Goal: Information Seeking & Learning: Check status

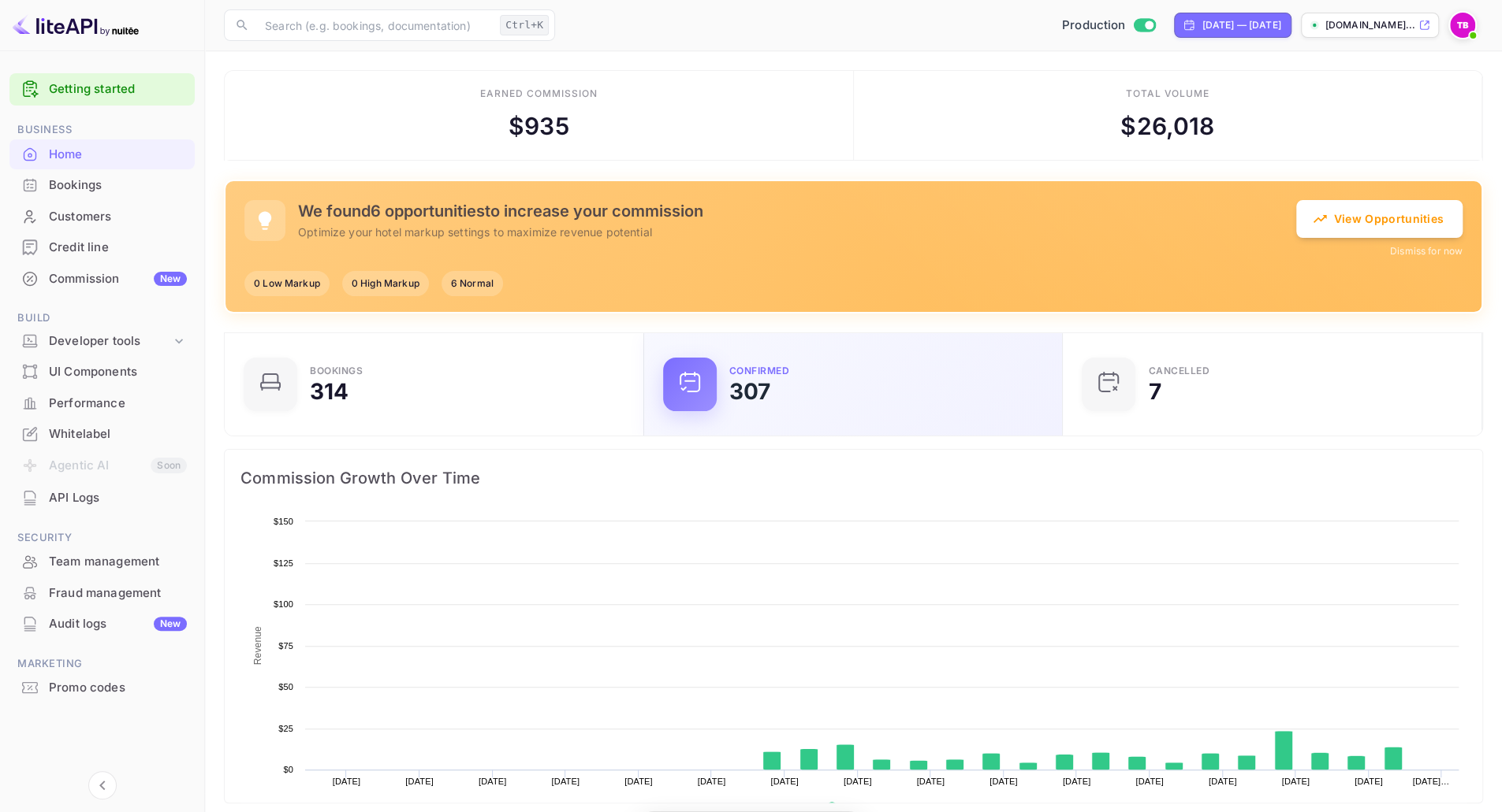
scroll to position [243, 398]
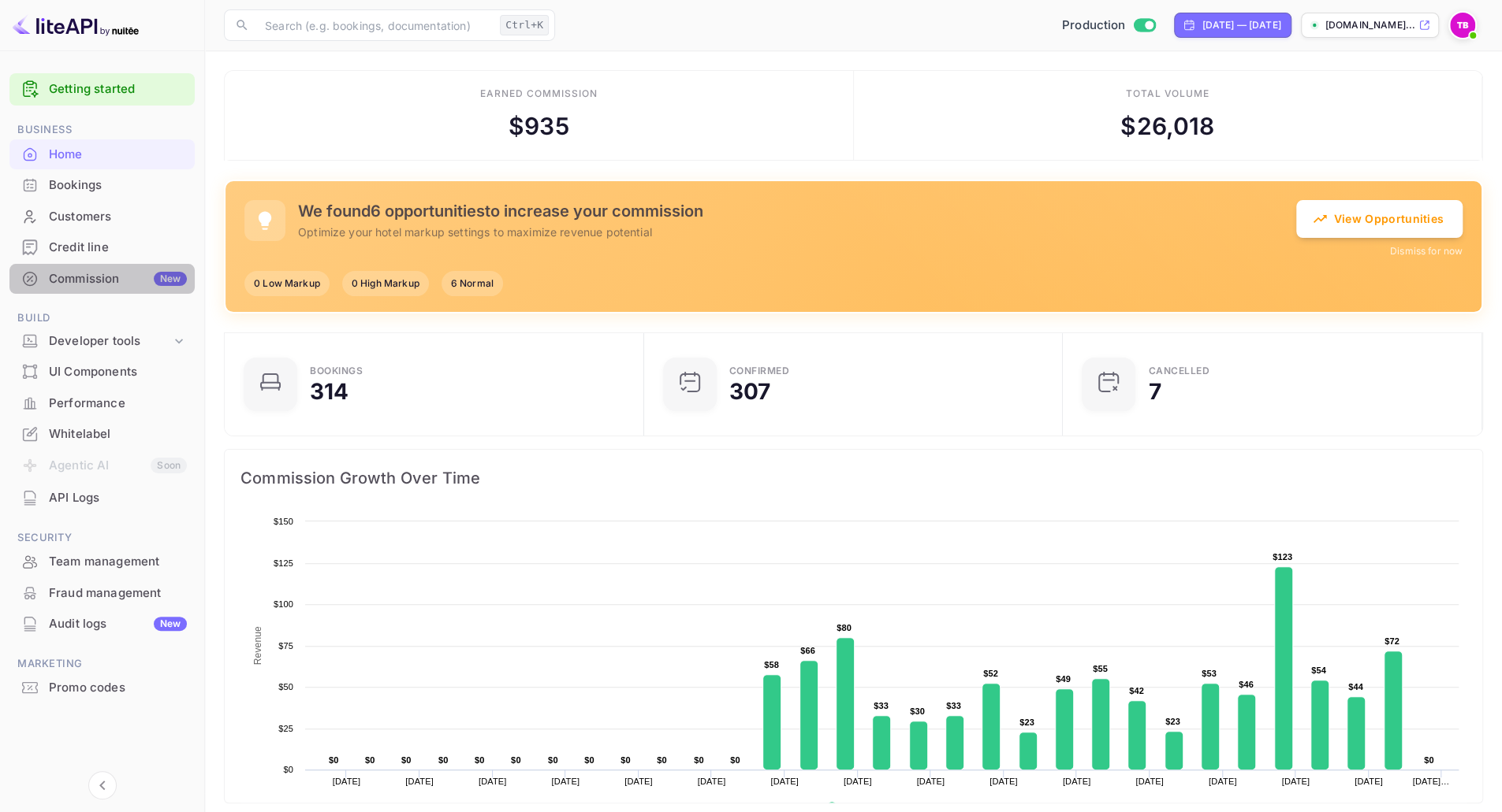
click at [53, 277] on div "Commission New" at bounding box center [118, 279] width 138 height 18
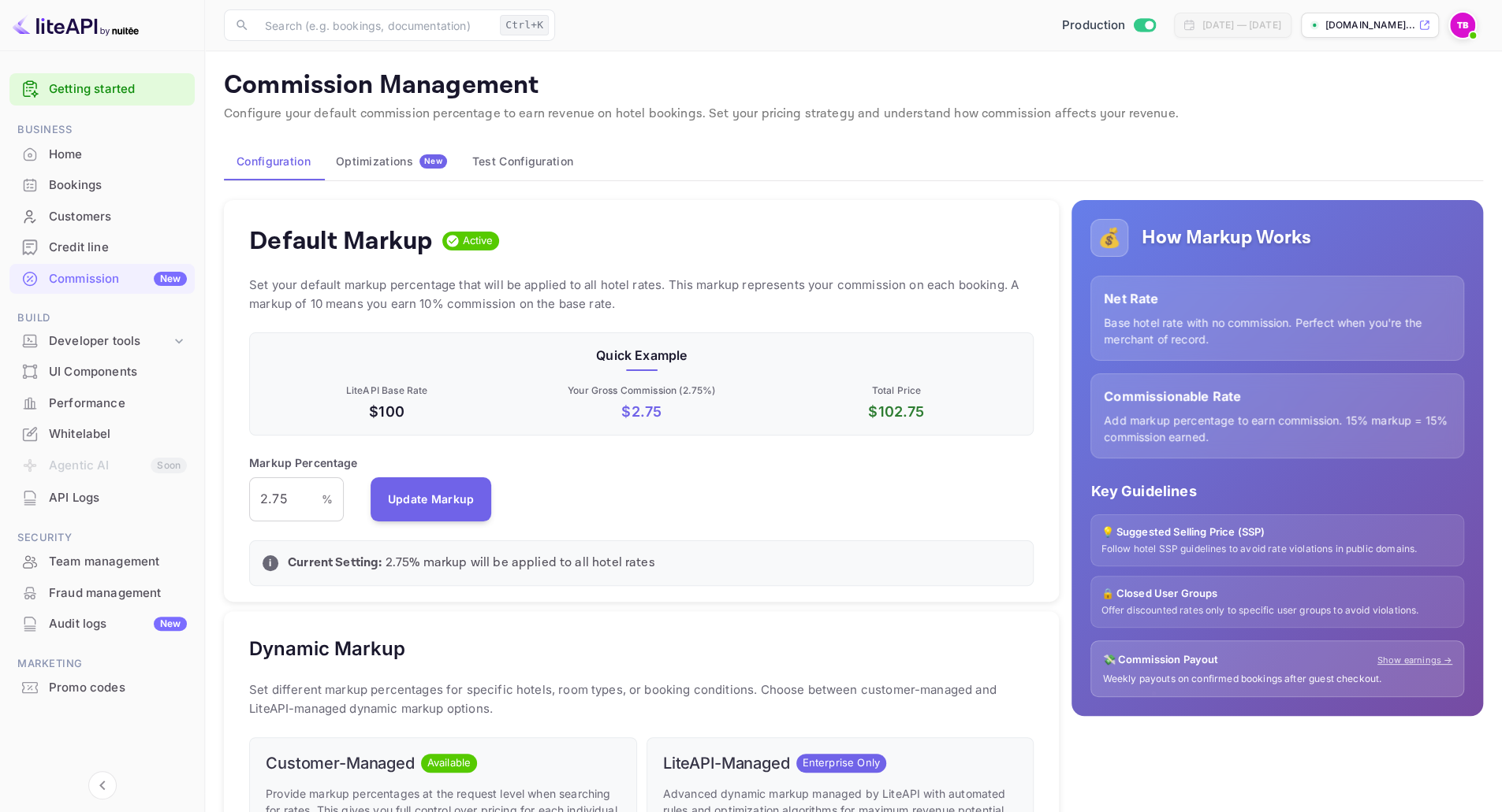
scroll to position [13, 13]
click at [49, 147] on div "Home" at bounding box center [118, 155] width 138 height 18
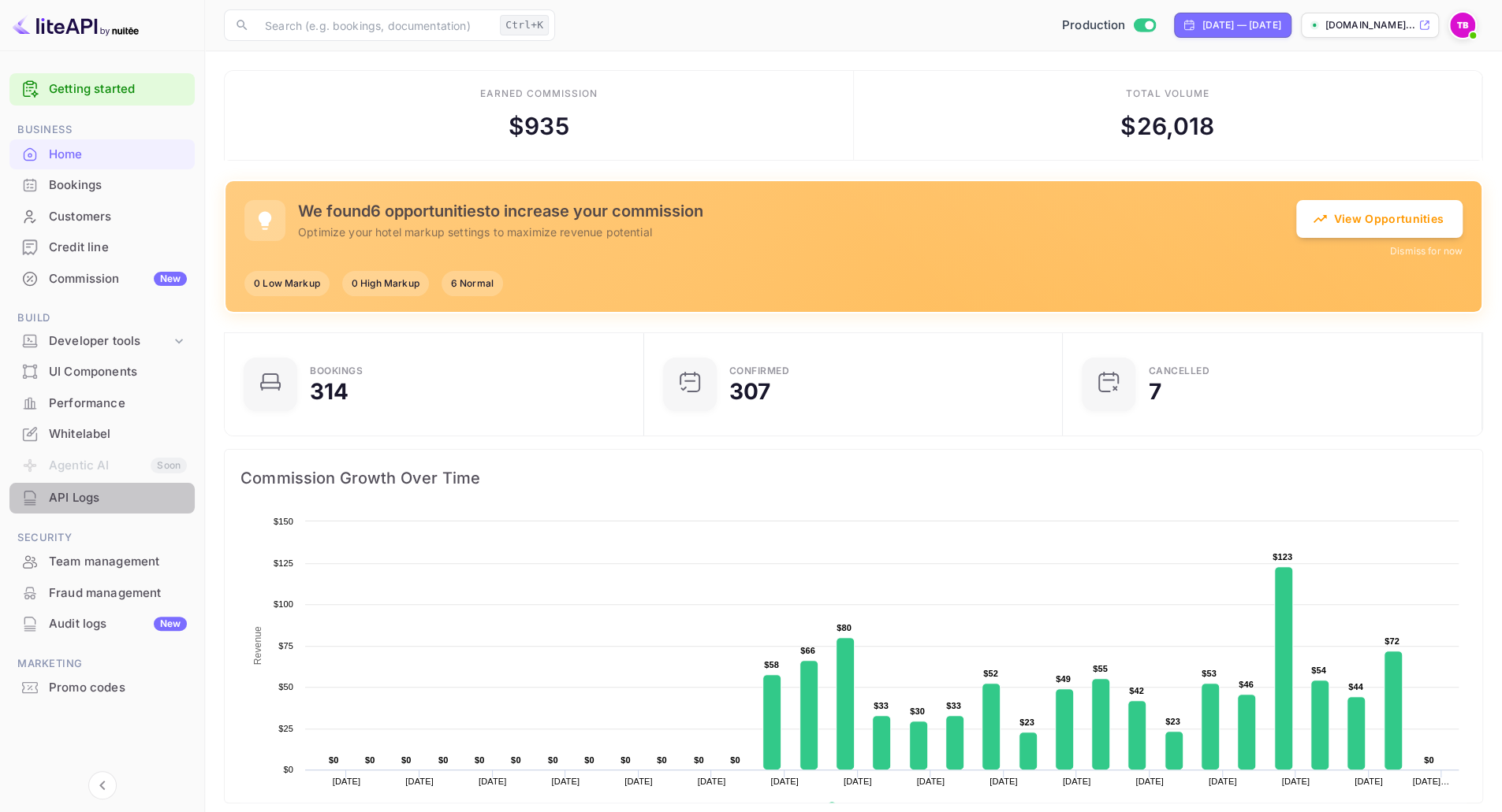
click at [40, 499] on div at bounding box center [30, 498] width 25 height 16
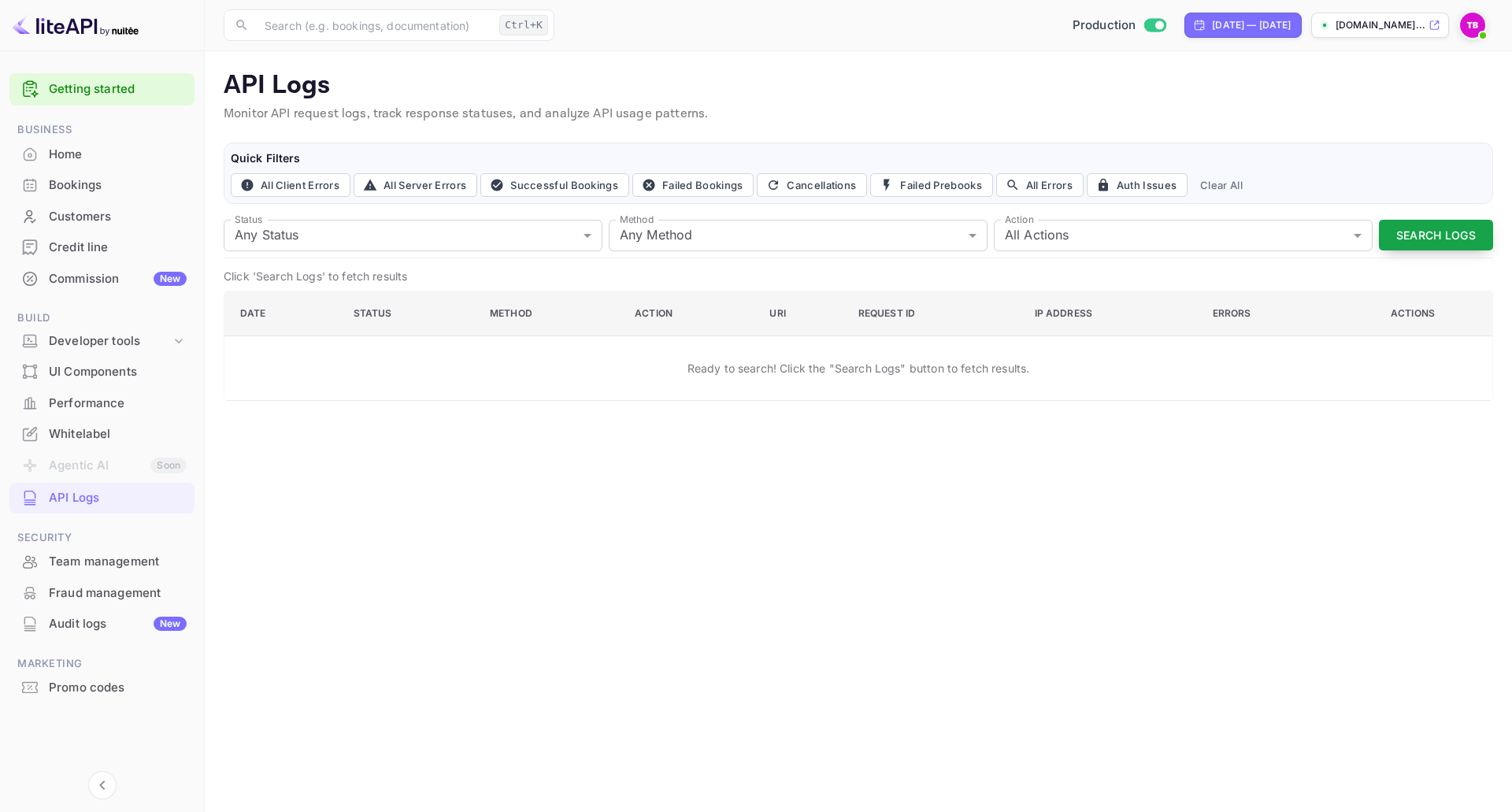
click at [1430, 232] on button "Search Logs" at bounding box center [1437, 235] width 114 height 31
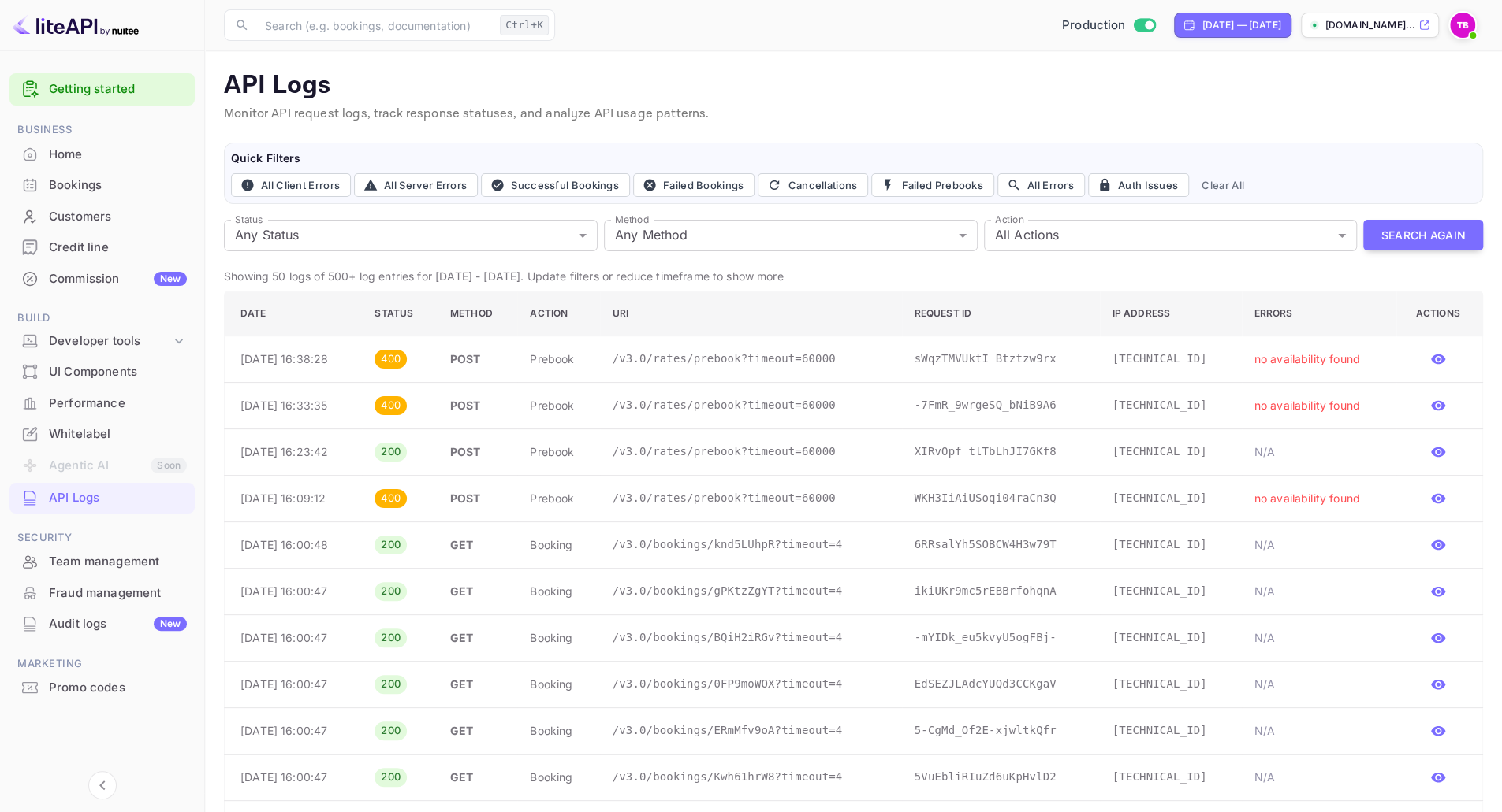
click at [1295, 355] on p "no availability found" at bounding box center [1320, 358] width 130 height 17
click at [1336, 352] on p "no availability found" at bounding box center [1320, 358] width 130 height 17
click at [1431, 354] on icon "button" at bounding box center [1437, 359] width 14 height 10
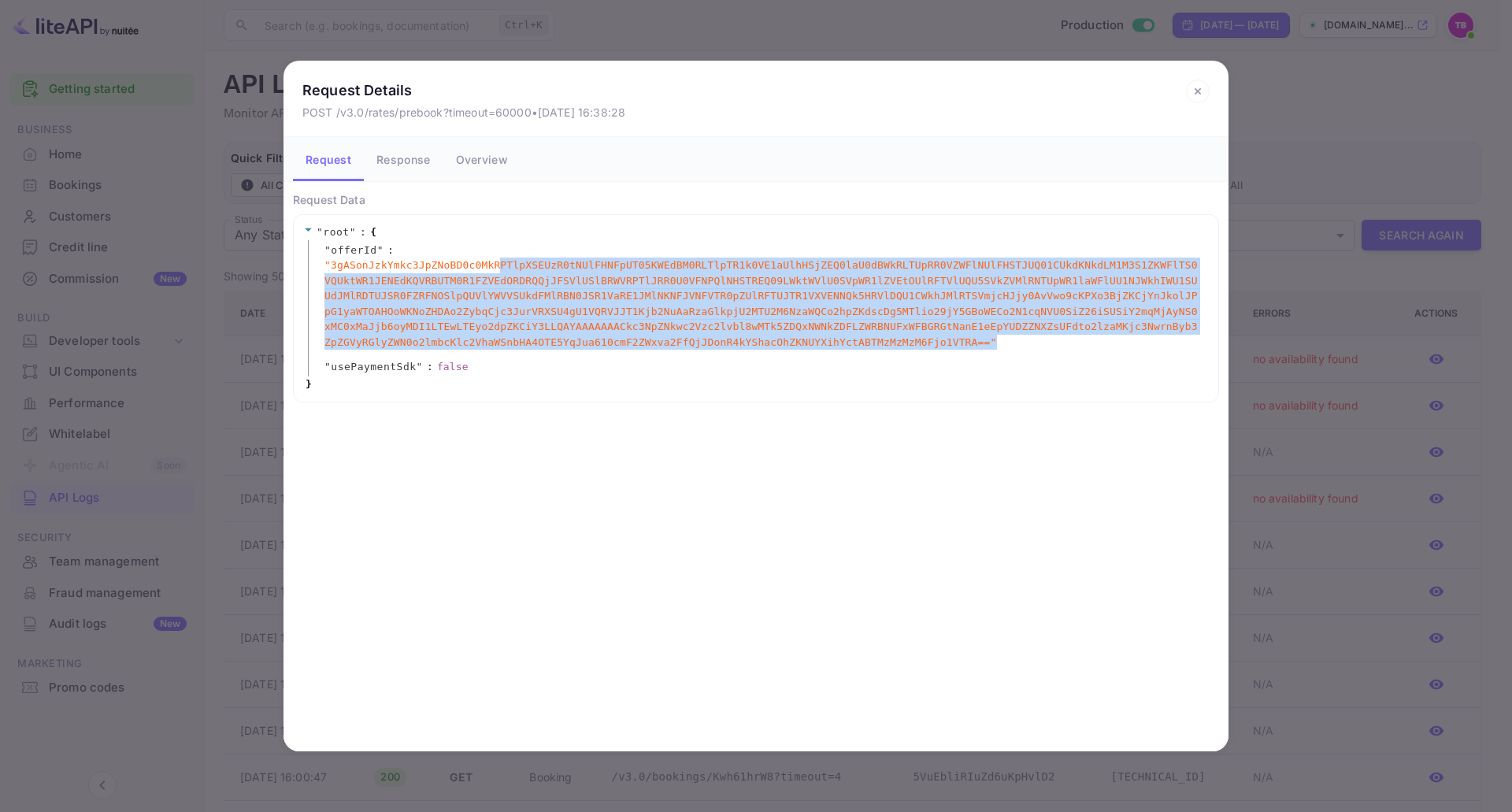
drag, startPoint x: 469, startPoint y: 263, endPoint x: 1028, endPoint y: 338, distance: 564.0
click at [1028, 338] on div "" offerId " : " 3gASonJzkYmkc3JpZNoBD0c0MkRPTlpXSEUzR0tNUlFHNFpUT05KWEdBM0RLTlp…" at bounding box center [758, 298] width 901 height 117
click at [389, 155] on button "Response" at bounding box center [403, 159] width 78 height 44
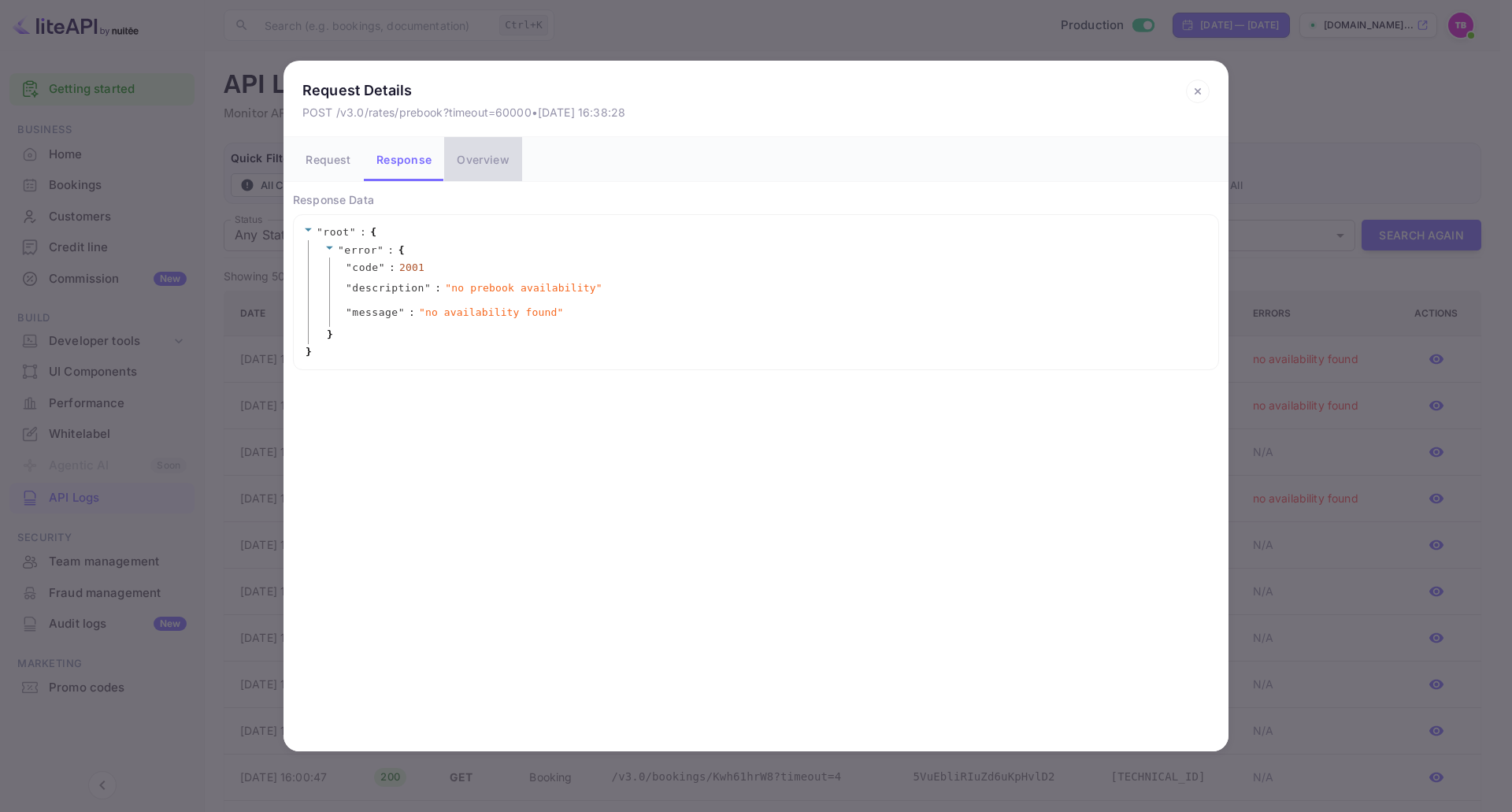
click at [498, 149] on button "Overview" at bounding box center [482, 159] width 77 height 44
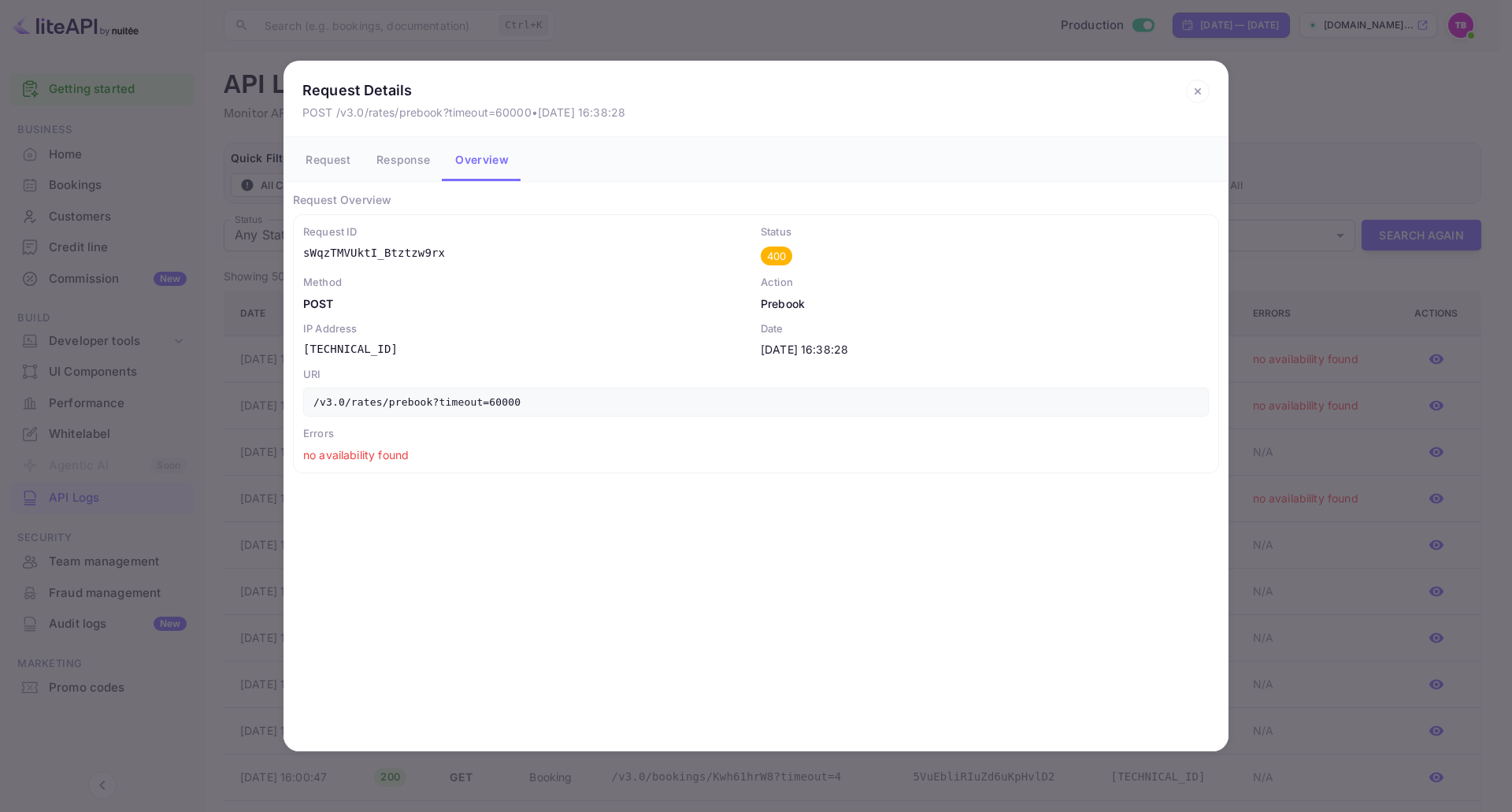
click at [1200, 97] on icon at bounding box center [1198, 91] width 24 height 24
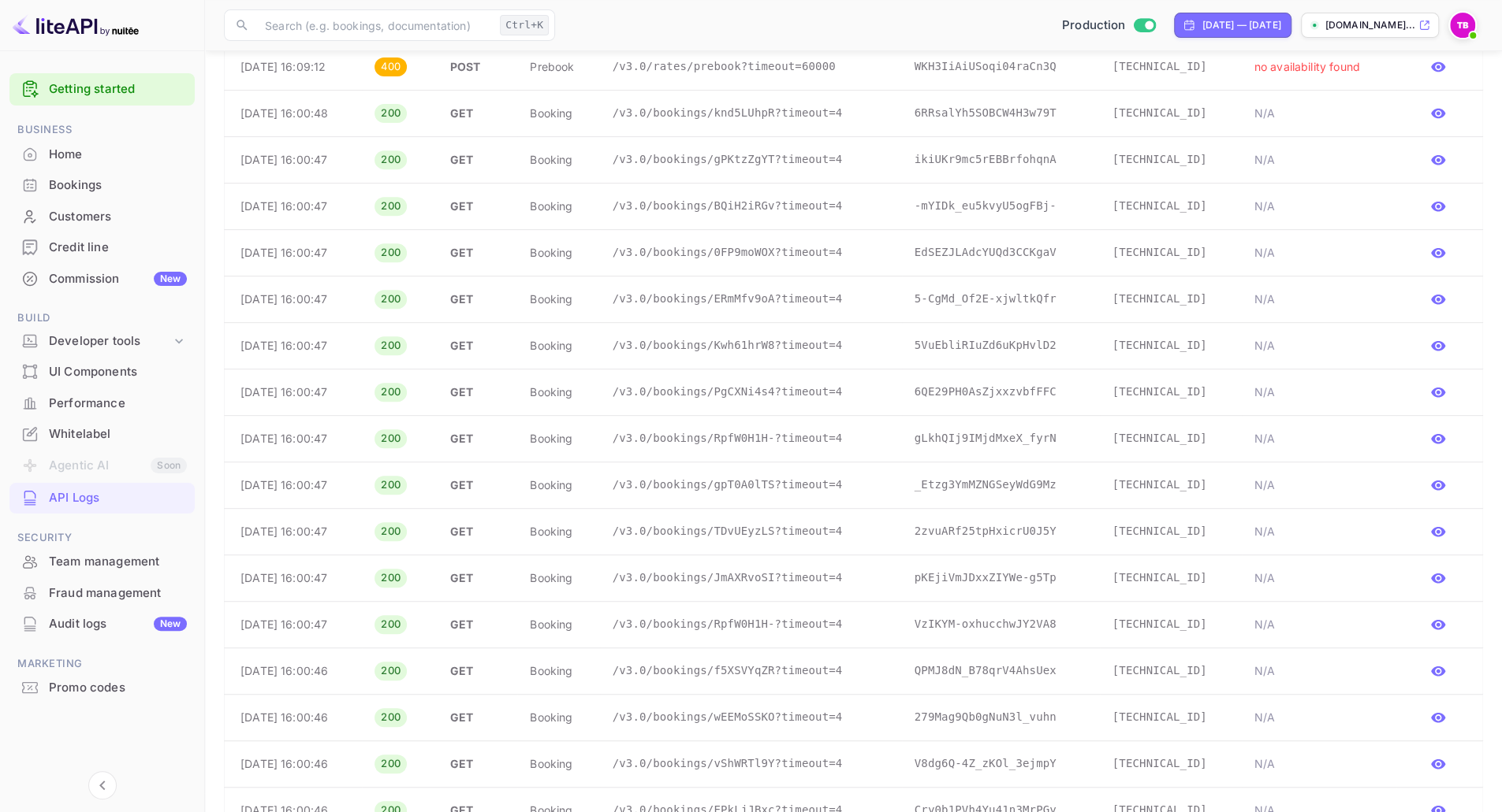
scroll to position [153, 0]
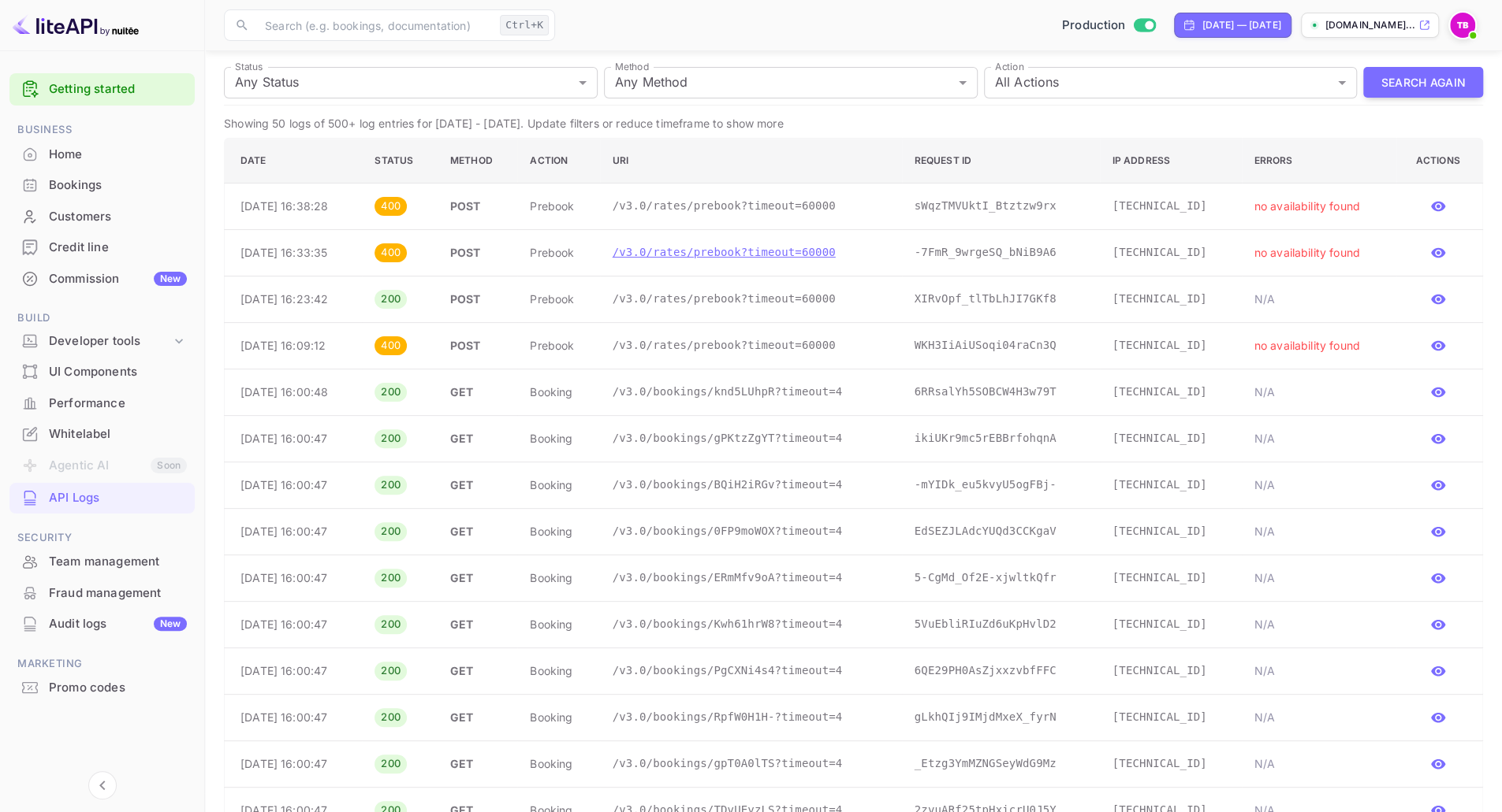
click at [723, 247] on p "/v3.0/rates/prebook?timeout=60000" at bounding box center [751, 252] width 277 height 17
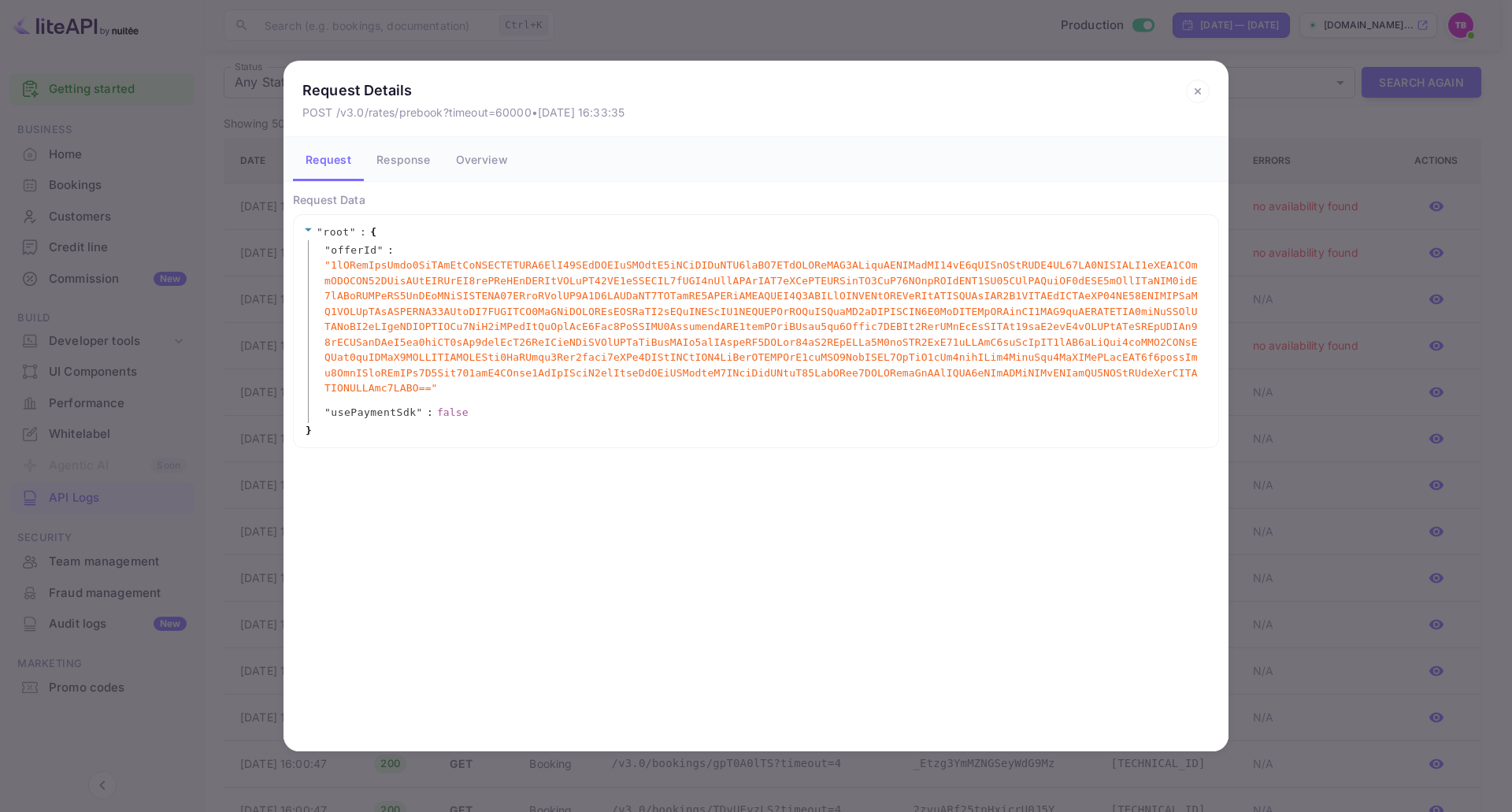
click at [409, 155] on button "Response" at bounding box center [403, 159] width 78 height 44
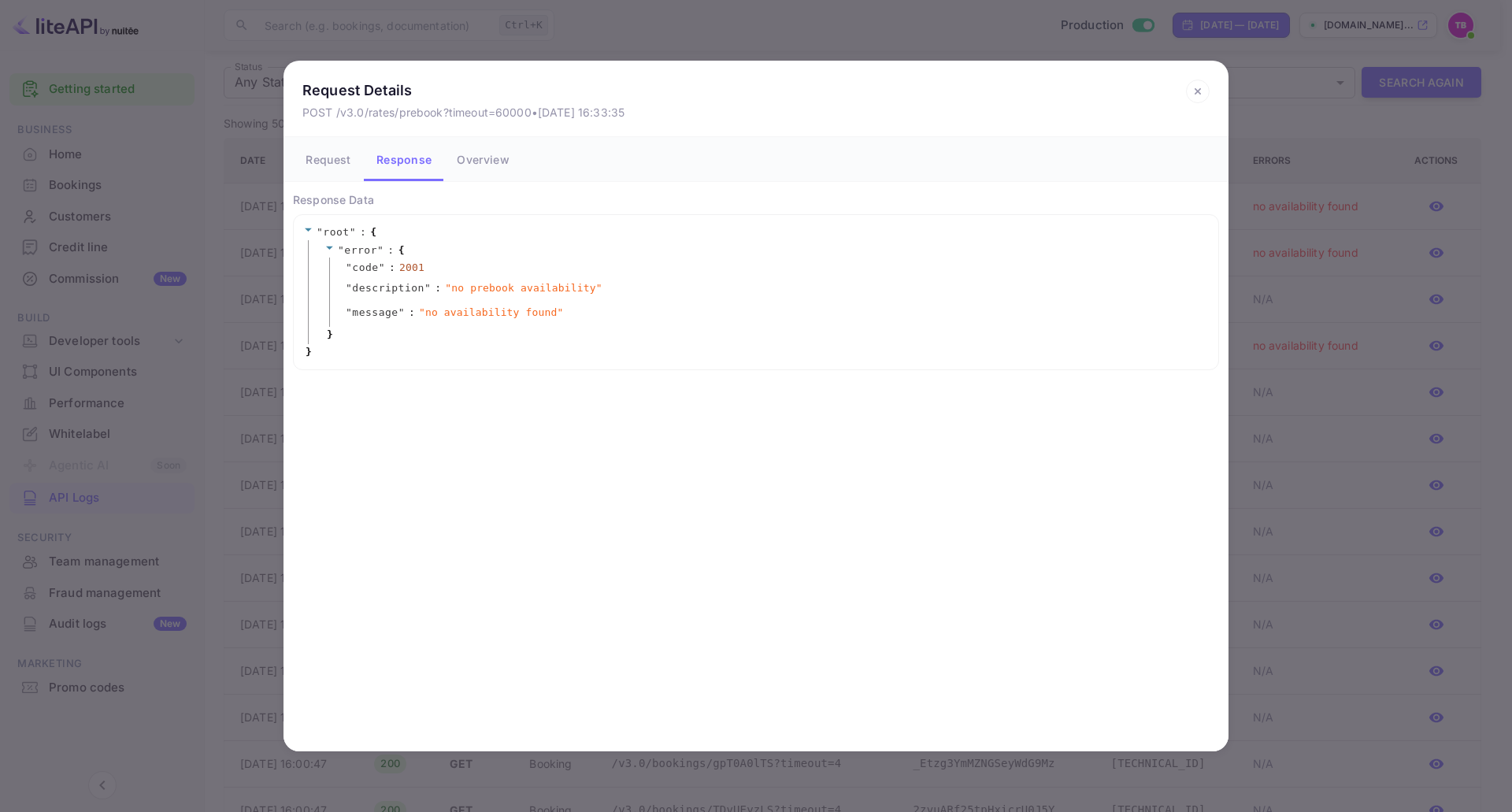
click at [320, 163] on button "Request" at bounding box center [328, 159] width 71 height 44
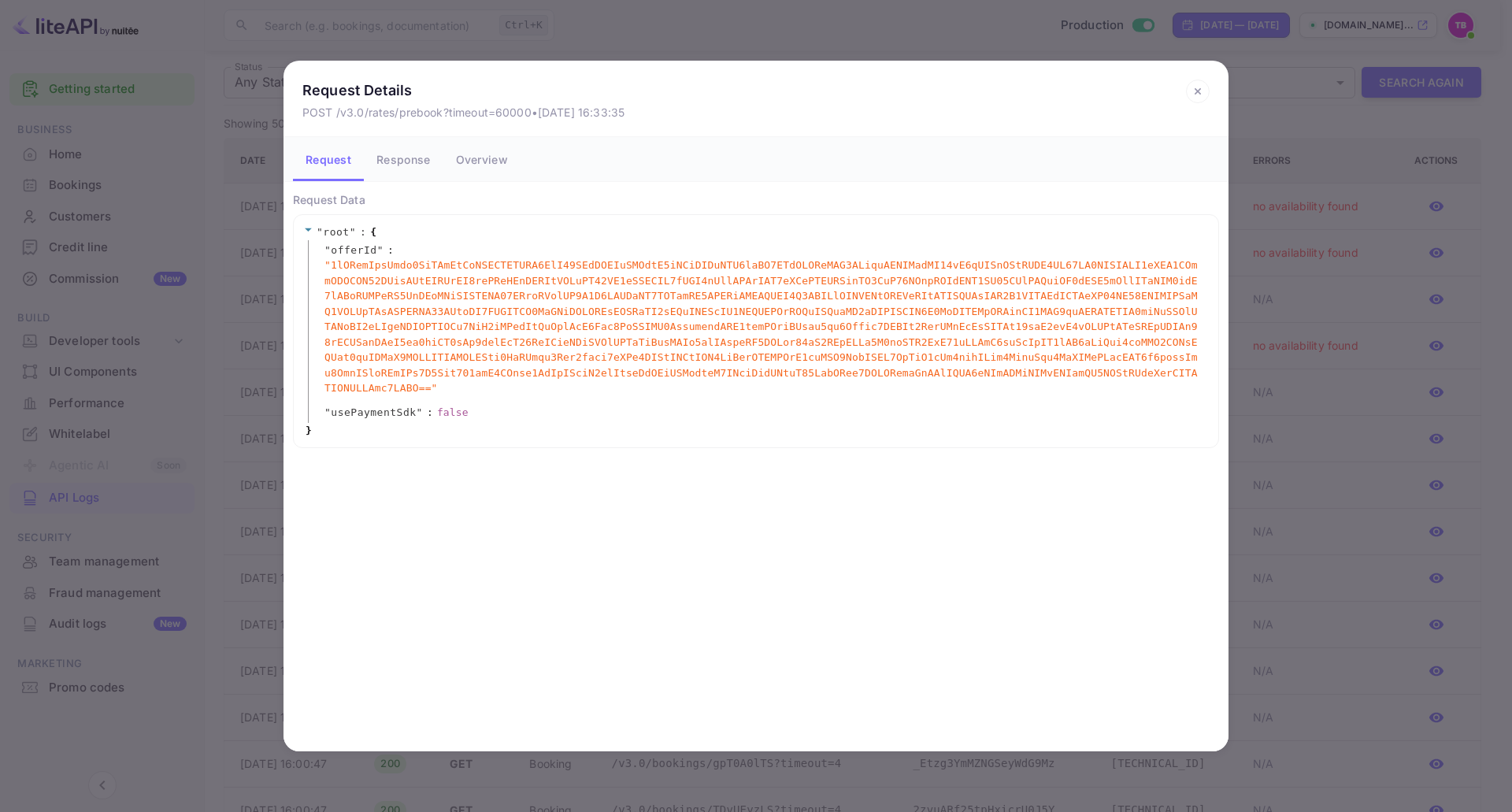
click at [1208, 81] on icon at bounding box center [1198, 91] width 24 height 24
